Goal: Task Accomplishment & Management: Use online tool/utility

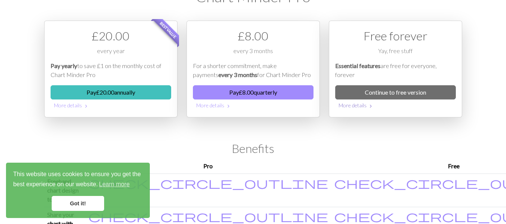
click at [390, 95] on link "Continue to free version" at bounding box center [395, 92] width 121 height 14
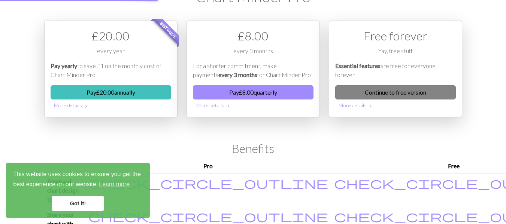
click at [380, 89] on link "Continue to free version" at bounding box center [395, 92] width 121 height 14
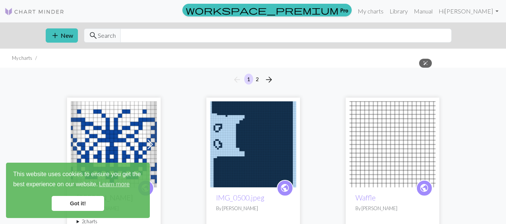
scroll to position [75, 0]
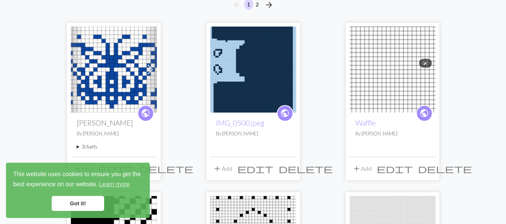
click at [394, 76] on img at bounding box center [392, 70] width 86 height 86
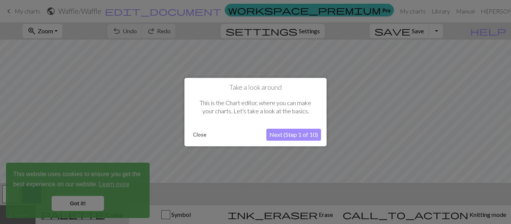
click at [200, 137] on button "Close" at bounding box center [199, 134] width 19 height 11
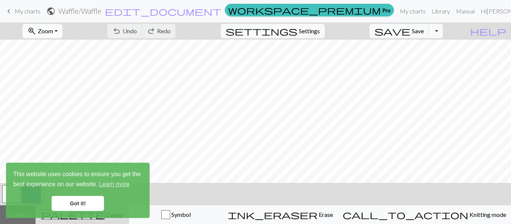
click at [63, 33] on button "zoom_in Zoom Zoom" at bounding box center [42, 31] width 40 height 14
click at [58, 48] on button "Fit all" at bounding box center [52, 48] width 59 height 12
click at [68, 205] on link "Got it!" at bounding box center [78, 203] width 52 height 15
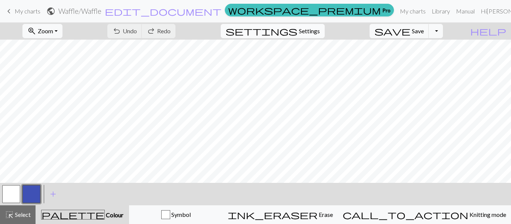
click at [298, 34] on span "settings" at bounding box center [262, 31] width 72 height 10
select select "aran"
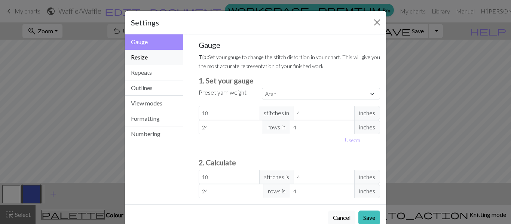
click at [153, 57] on button "Resize" at bounding box center [154, 57] width 58 height 15
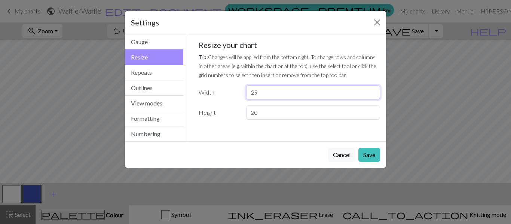
click at [348, 92] on input "29" at bounding box center [313, 92] width 134 height 14
type input "1"
type input "16"
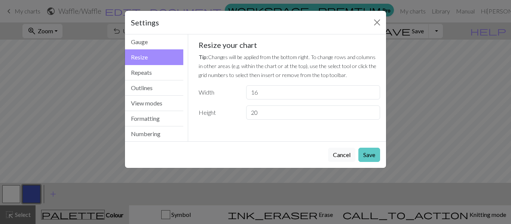
click at [374, 150] on button "Save" at bounding box center [370, 155] width 22 height 14
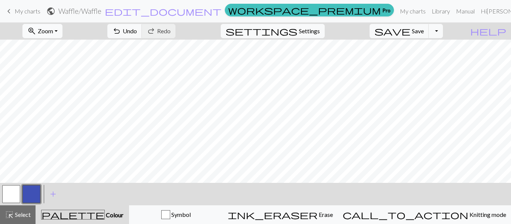
click at [63, 31] on button "zoom_in Zoom Zoom" at bounding box center [42, 31] width 40 height 14
click at [74, 92] on button "50%" at bounding box center [52, 90] width 59 height 12
click at [36, 36] on span "zoom_in" at bounding box center [31, 31] width 9 height 10
click at [66, 97] on button "100%" at bounding box center [52, 102] width 59 height 12
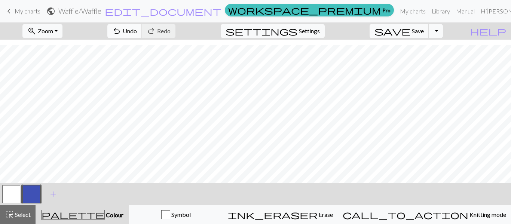
click at [137, 33] on span "Undo" at bounding box center [130, 30] width 14 height 7
click at [137, 27] on span "Undo" at bounding box center [130, 30] width 14 height 7
click at [142, 27] on button "undo Undo Undo" at bounding box center [124, 31] width 35 height 14
click at [53, 31] on span "Zoom" at bounding box center [45, 30] width 15 height 7
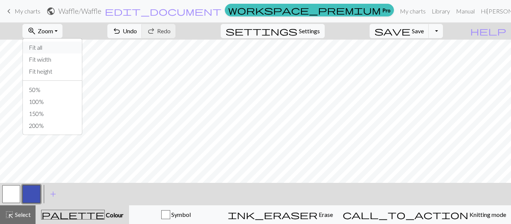
click at [58, 46] on button "Fit all" at bounding box center [52, 48] width 59 height 12
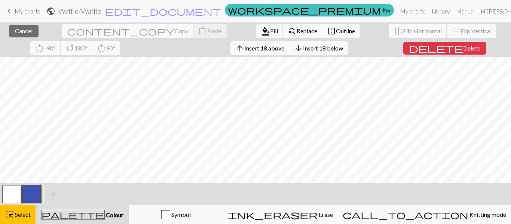
click at [7, 190] on button "button" at bounding box center [11, 194] width 18 height 18
click at [270, 27] on span "Fill" at bounding box center [274, 30] width 8 height 7
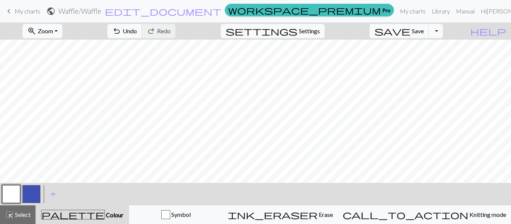
click at [29, 194] on button "button" at bounding box center [31, 194] width 18 height 18
click at [137, 30] on span "Undo" at bounding box center [130, 30] width 14 height 7
click at [142, 26] on button "undo Undo Undo" at bounding box center [124, 31] width 35 height 14
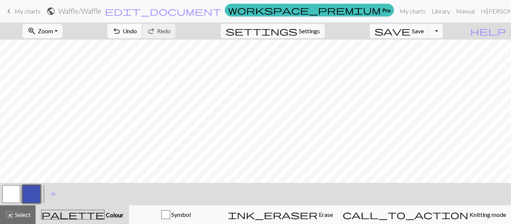
click at [137, 31] on span "Undo" at bounding box center [130, 30] width 14 height 7
click at [424, 29] on span "Save" at bounding box center [418, 30] width 12 height 7
